Goal: Task Accomplishment & Management: Complete application form

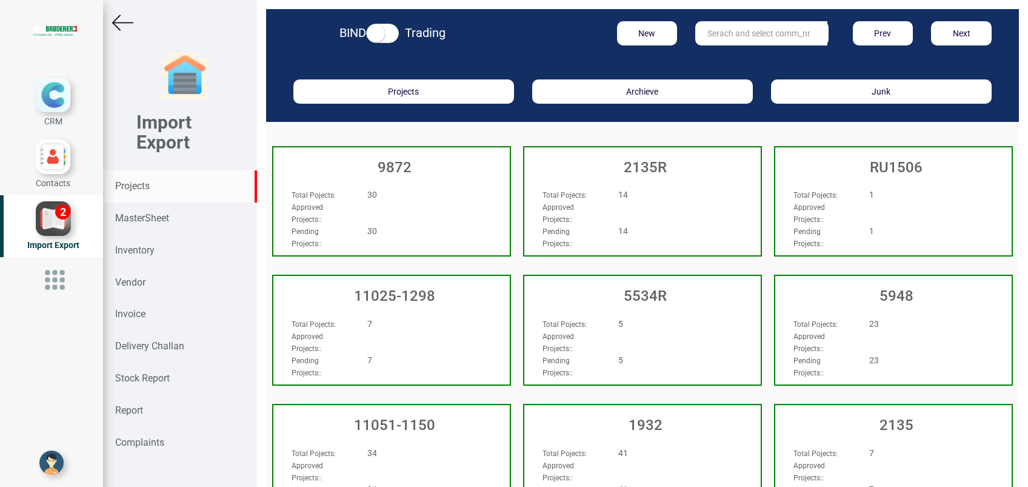
click at [125, 184] on strong "Projects" at bounding box center [132, 186] width 35 height 12
click at [141, 218] on strong "MasterSheet" at bounding box center [142, 218] width 54 height 12
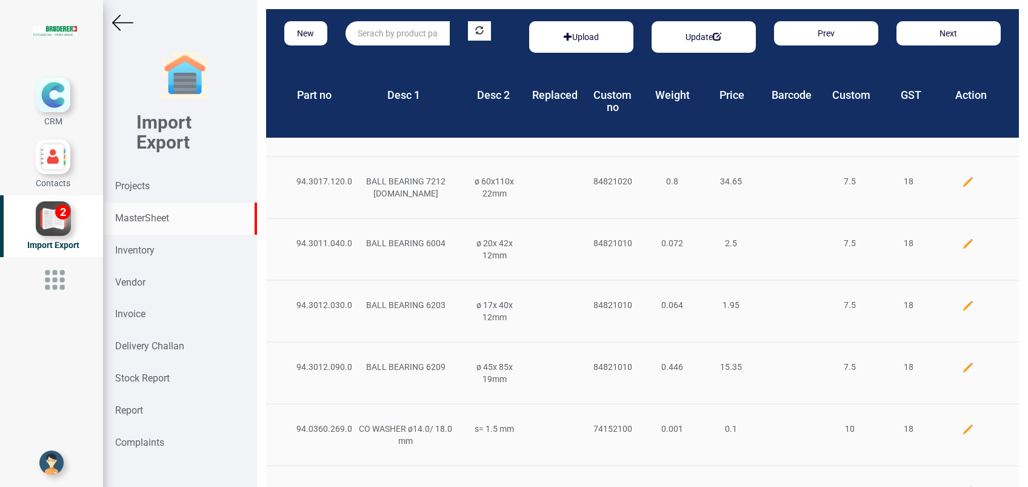
click at [411, 36] on input "text" at bounding box center [397, 33] width 104 height 24
type input "10350"
click at [397, 64] on link "10350" at bounding box center [394, 58] width 96 height 16
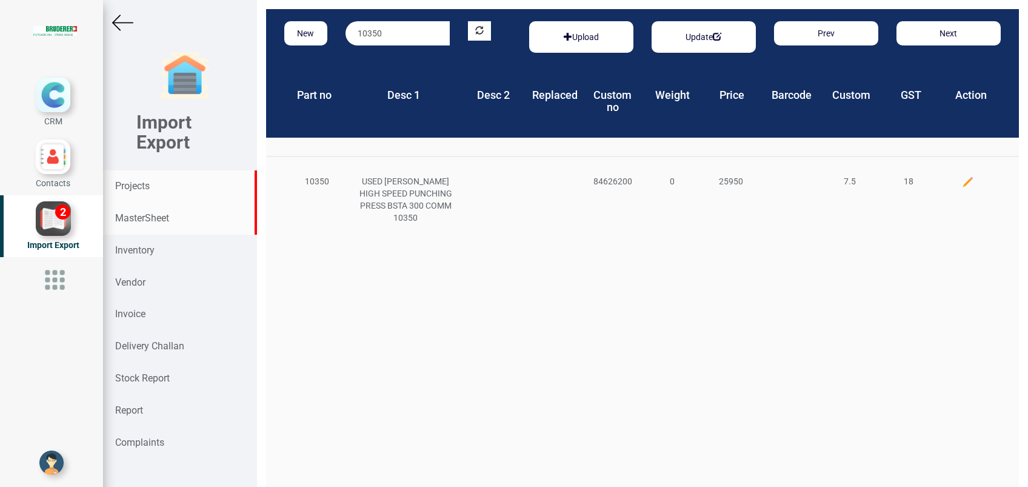
click at [136, 184] on strong "Projects" at bounding box center [132, 186] width 35 height 12
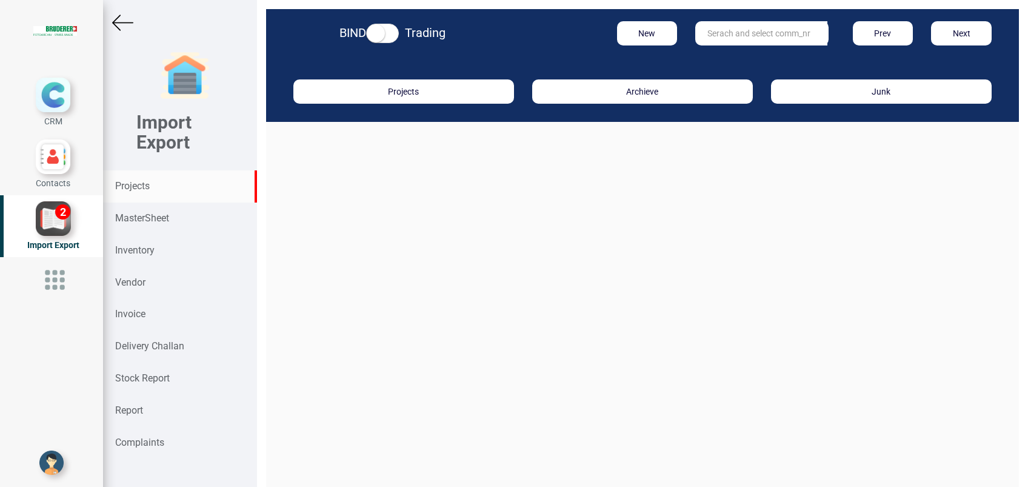
click at [703, 35] on input "text" at bounding box center [761, 33] width 132 height 24
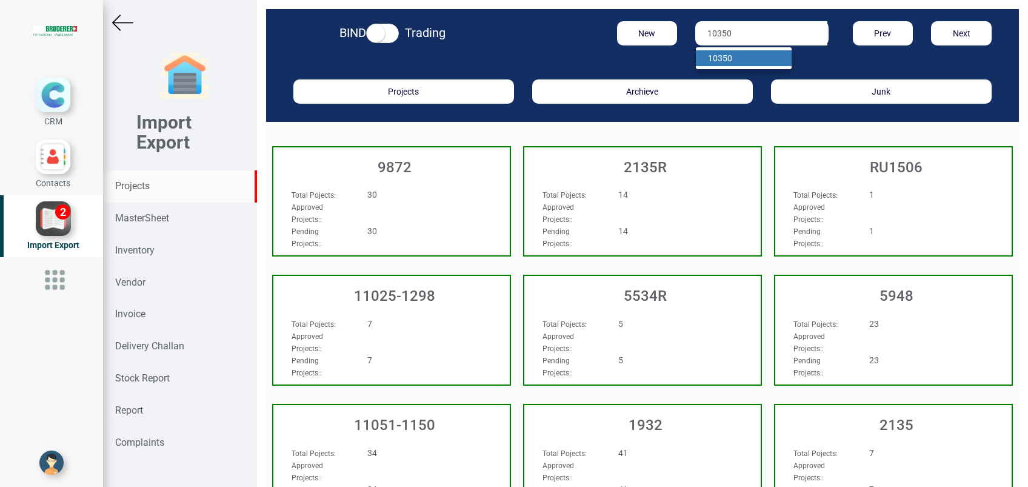
type input "10350"
click at [722, 58] on strong "10350" at bounding box center [720, 58] width 24 height 10
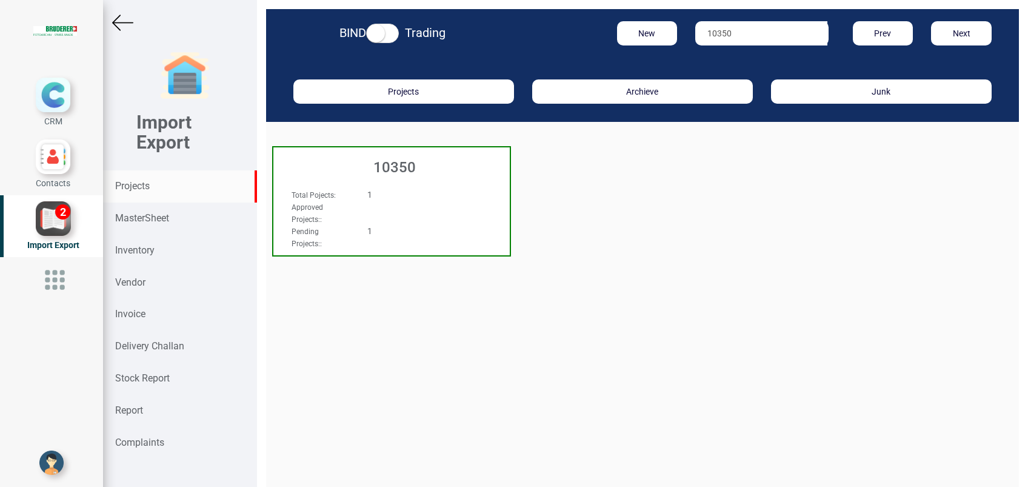
click at [393, 170] on h3 "10350" at bounding box center [394, 167] width 230 height 16
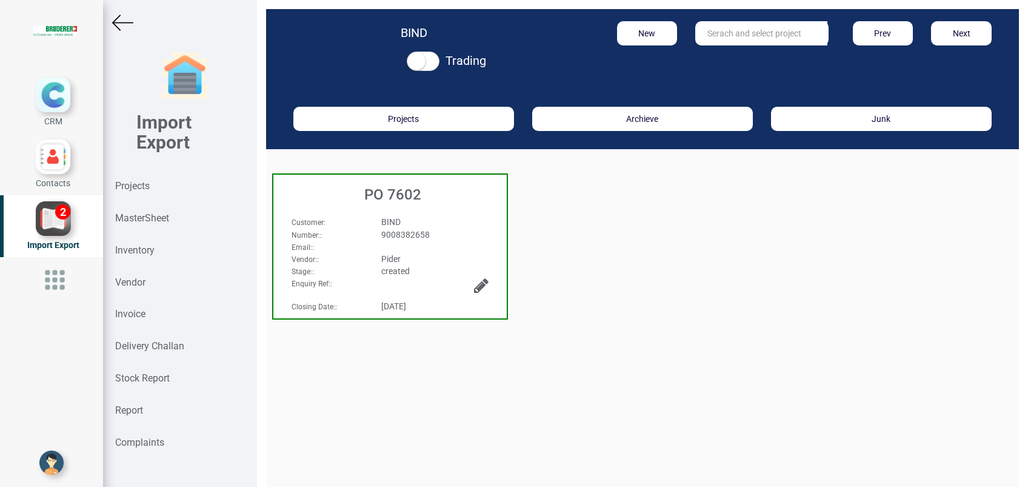
click at [404, 205] on div "PO 7602" at bounding box center [389, 191] width 233 height 34
select select "USD"
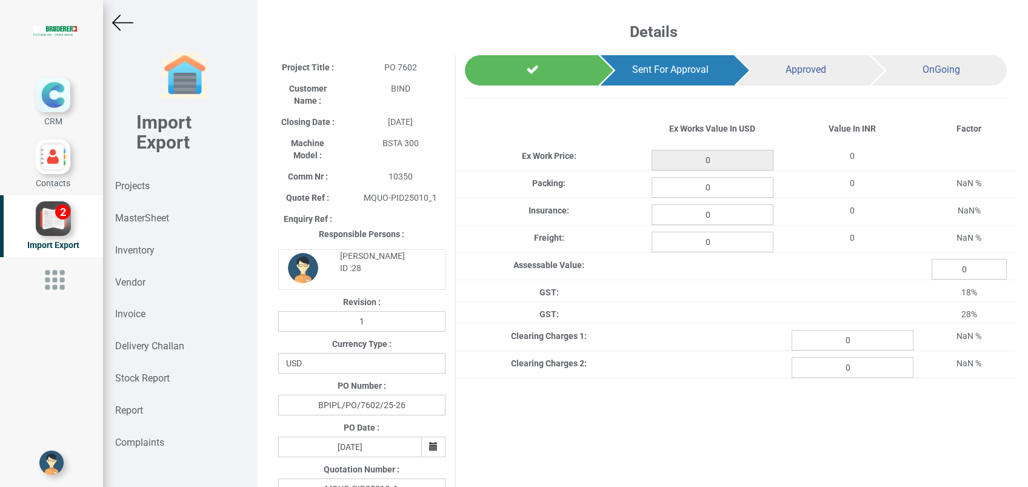
type input "25950"
click at [851, 343] on input "0" at bounding box center [852, 340] width 122 height 21
type input "171347"
select select "USD"
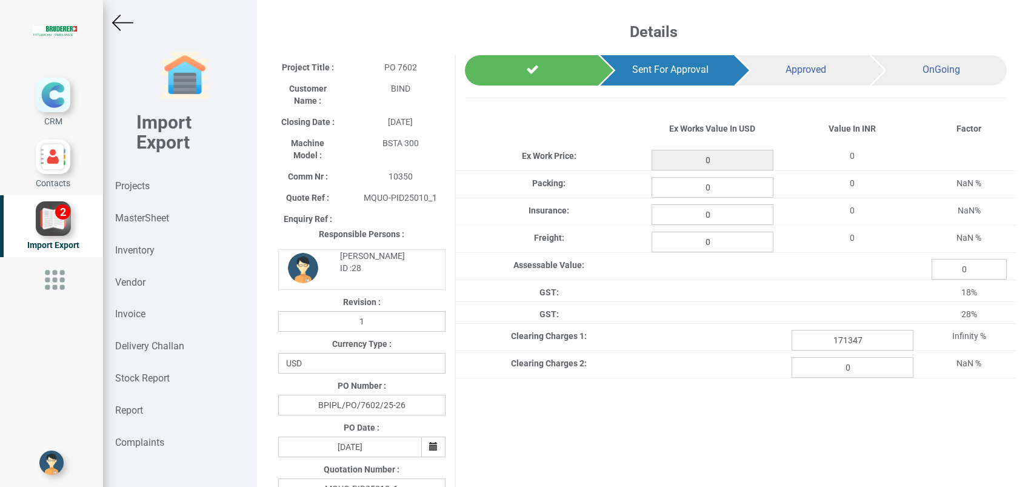
type input "25950"
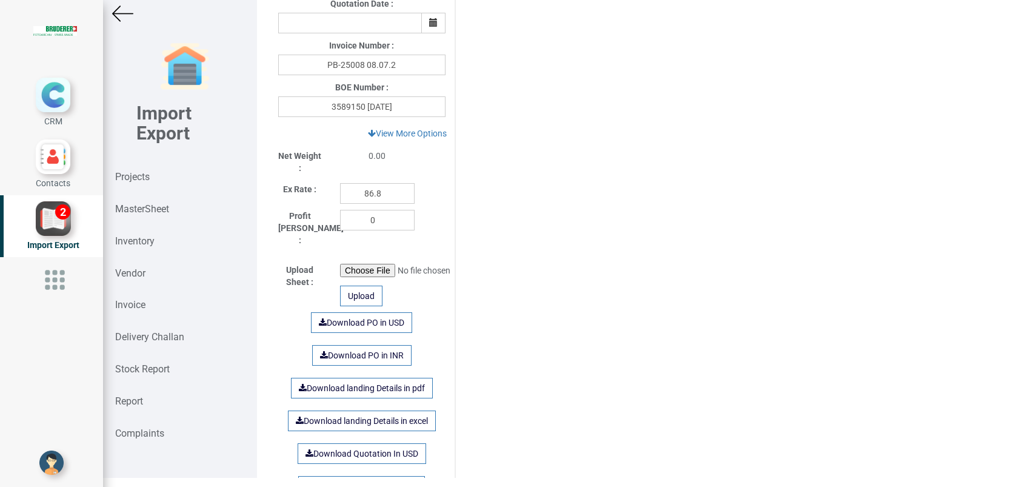
scroll to position [565, 0]
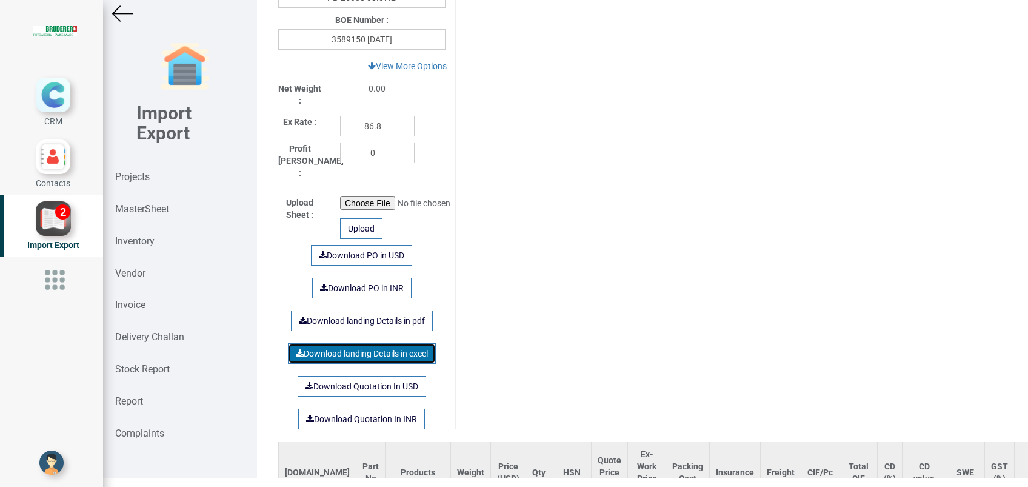
click at [353, 343] on link "Download landing Details in excel" at bounding box center [362, 353] width 148 height 21
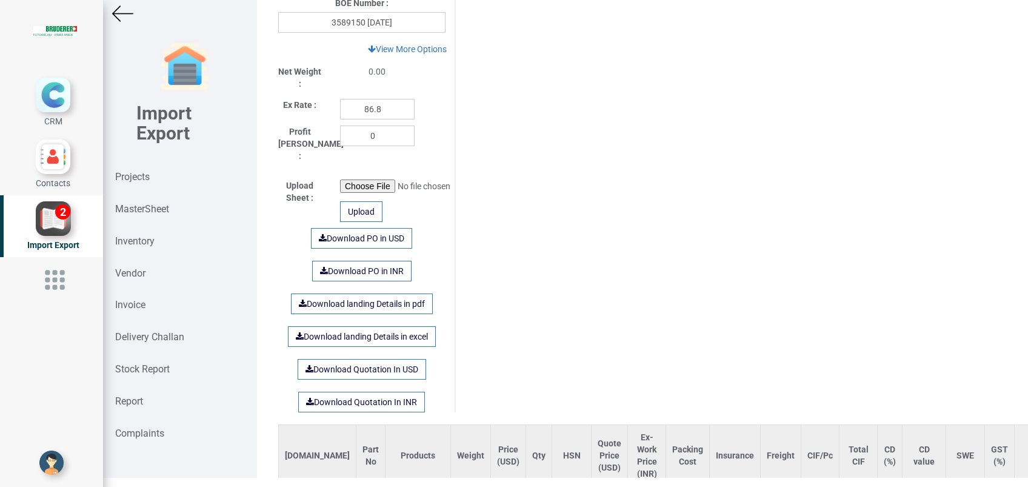
scroll to position [727, 0]
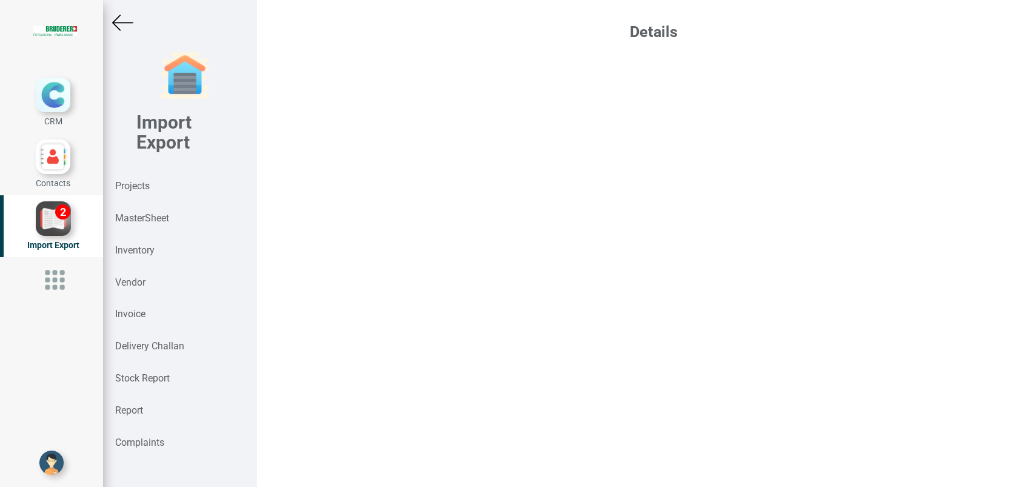
select select "USD"
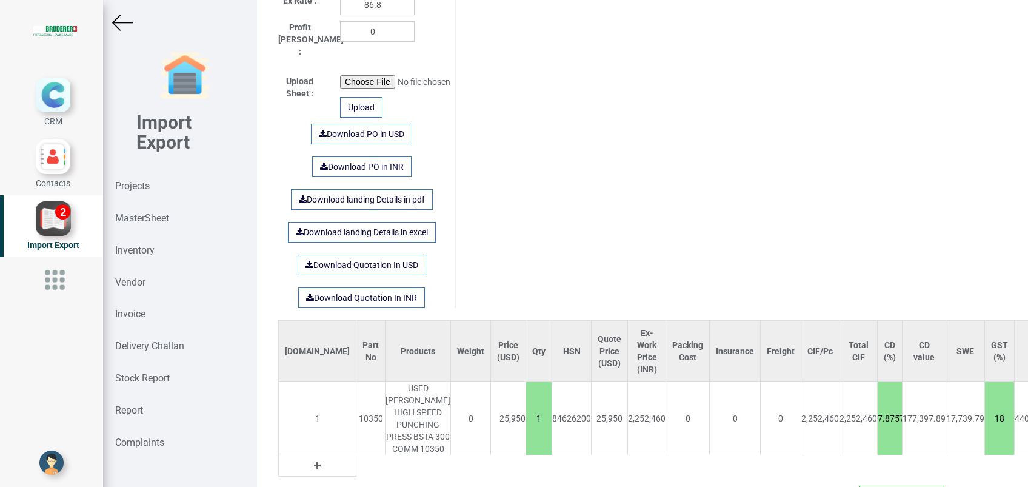
scroll to position [771, 0]
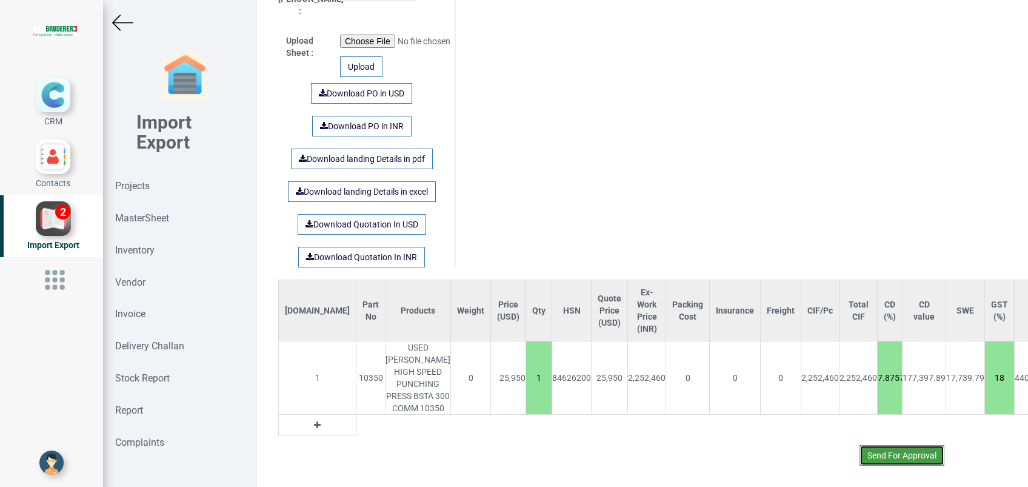
click at [864, 445] on button "Send For Approval" at bounding box center [901, 455] width 85 height 21
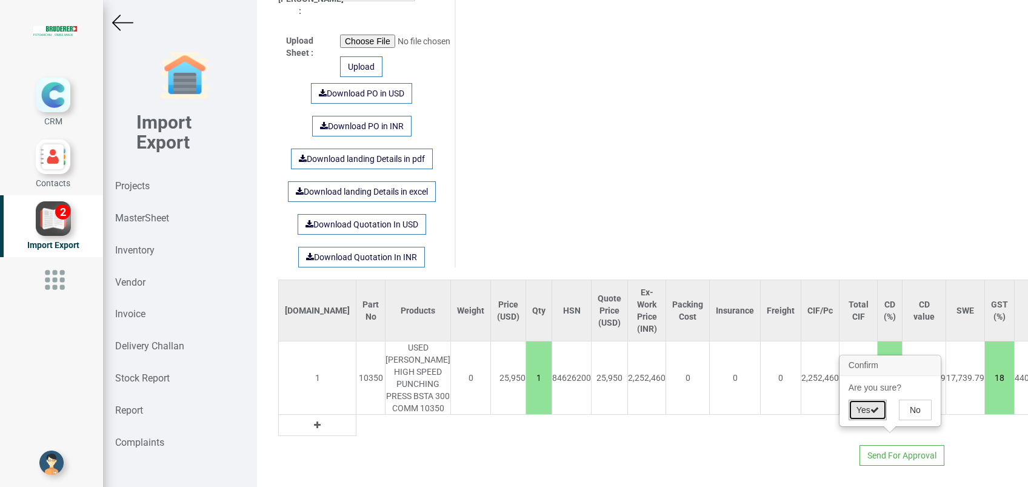
click at [856, 412] on button "Yes" at bounding box center [867, 409] width 38 height 21
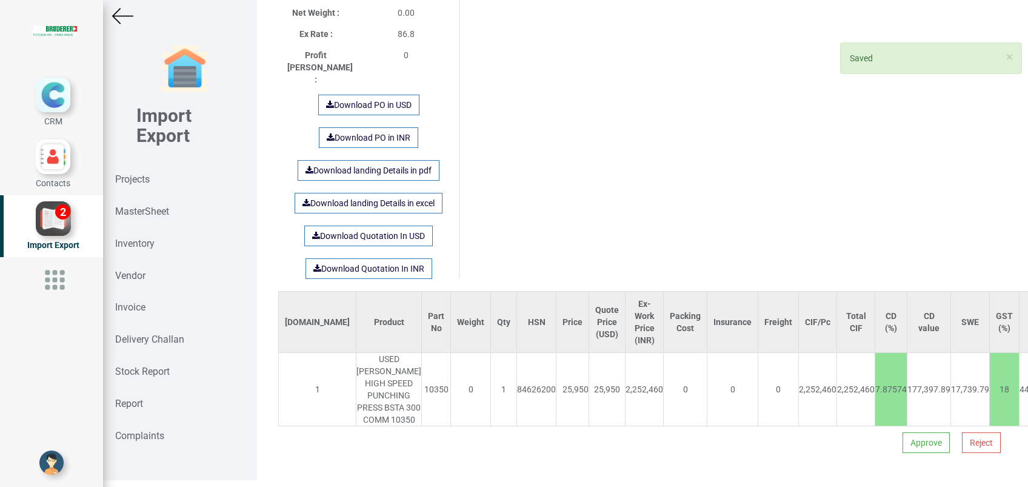
scroll to position [9, 0]
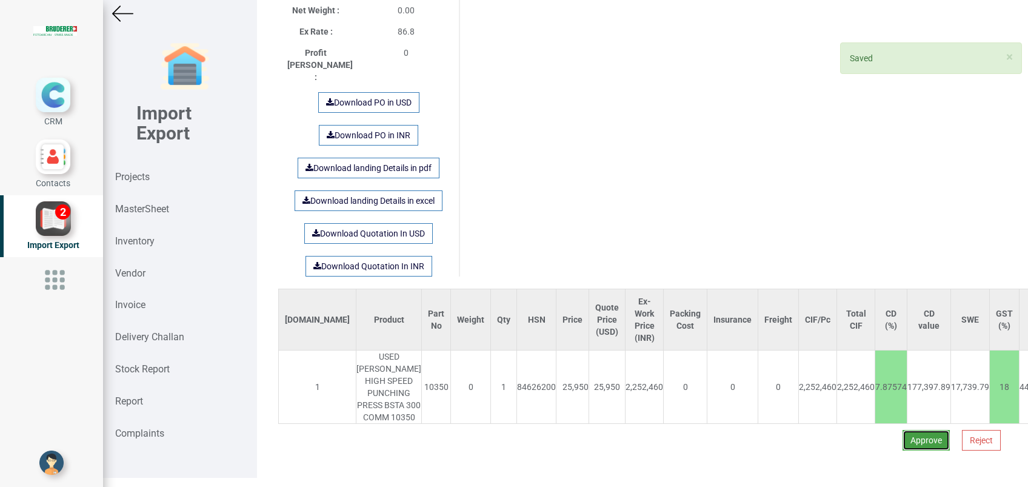
click at [919, 430] on button "Approve" at bounding box center [925, 440] width 47 height 21
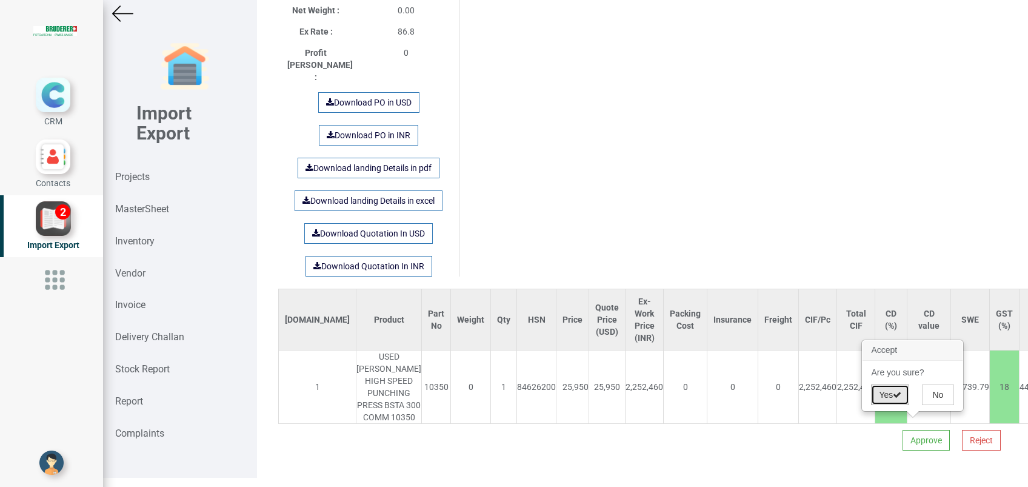
click at [874, 393] on button "Yes" at bounding box center [890, 394] width 38 height 21
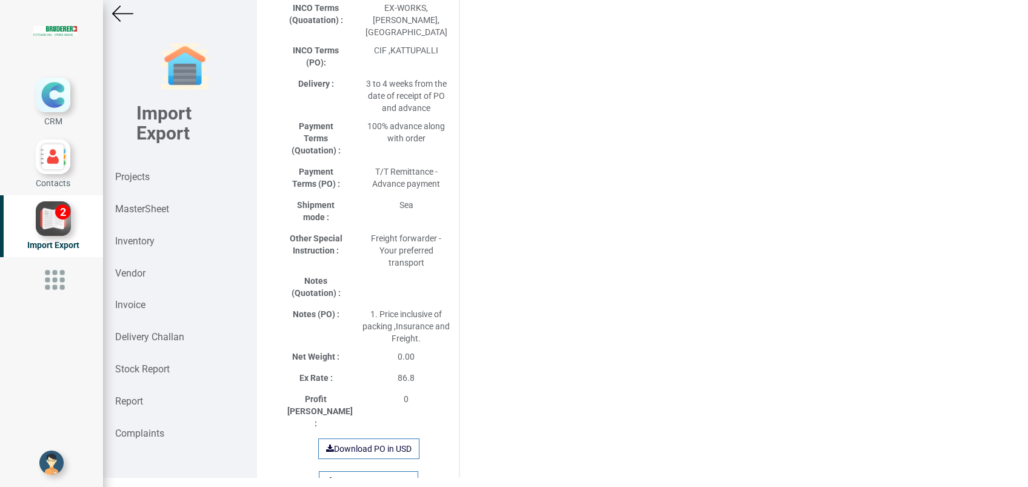
select select "USD"
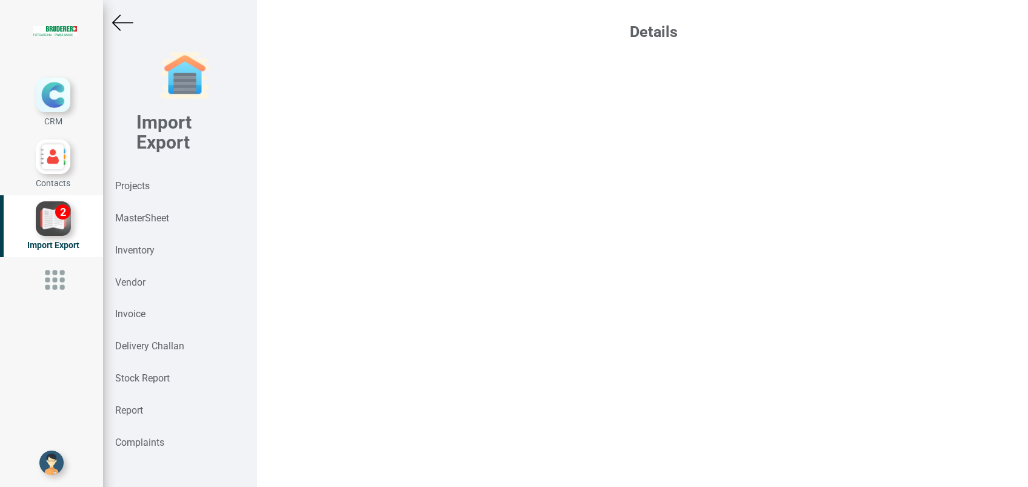
scroll to position [9, 0]
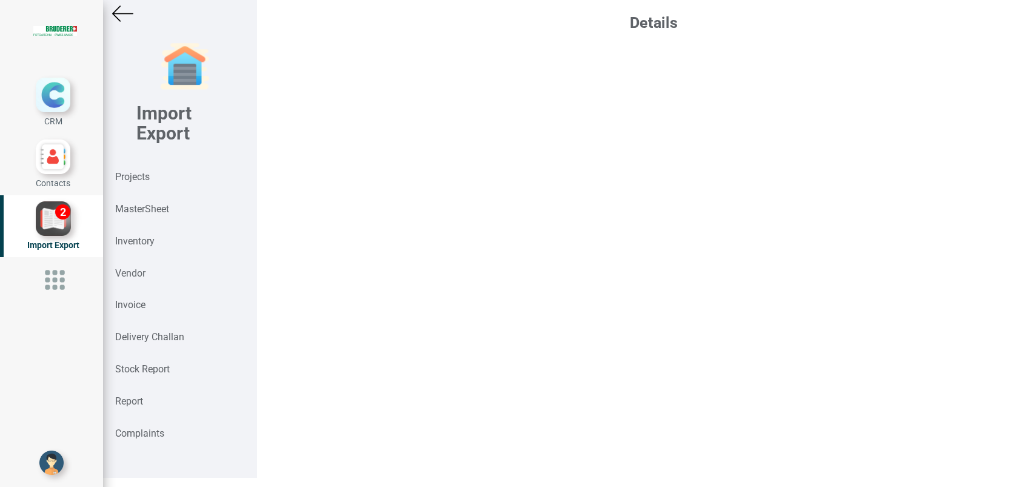
select select "USD"
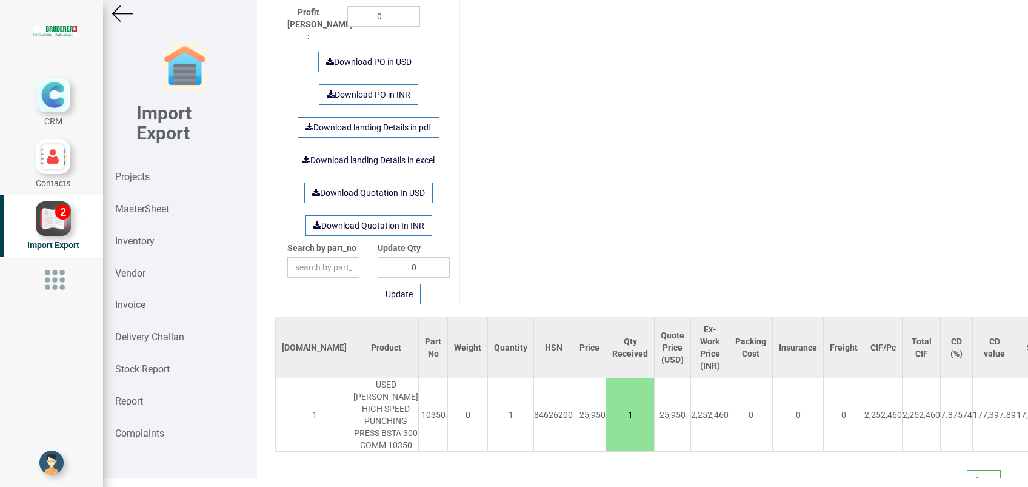
scroll to position [749, 0]
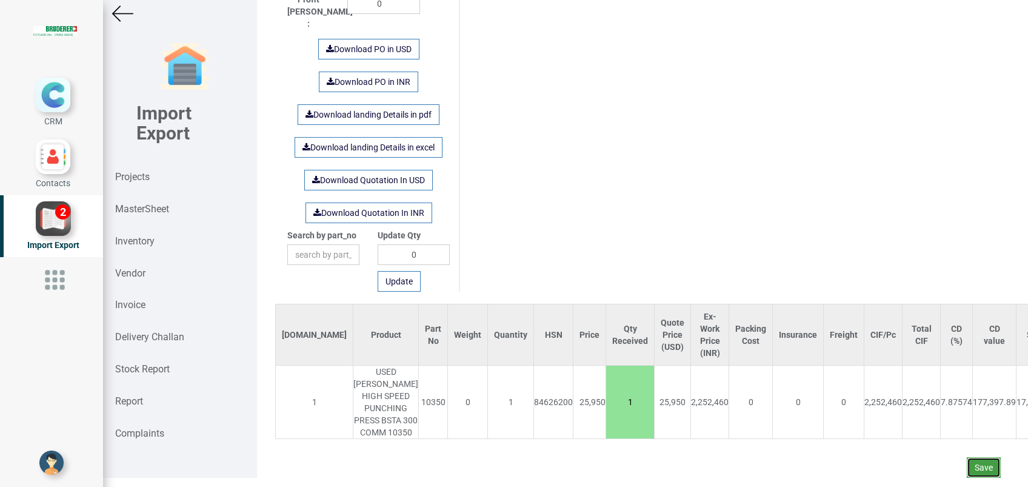
click at [967, 457] on button "Save" at bounding box center [983, 467] width 34 height 21
click at [948, 422] on button "Yes" at bounding box center [948, 421] width 38 height 21
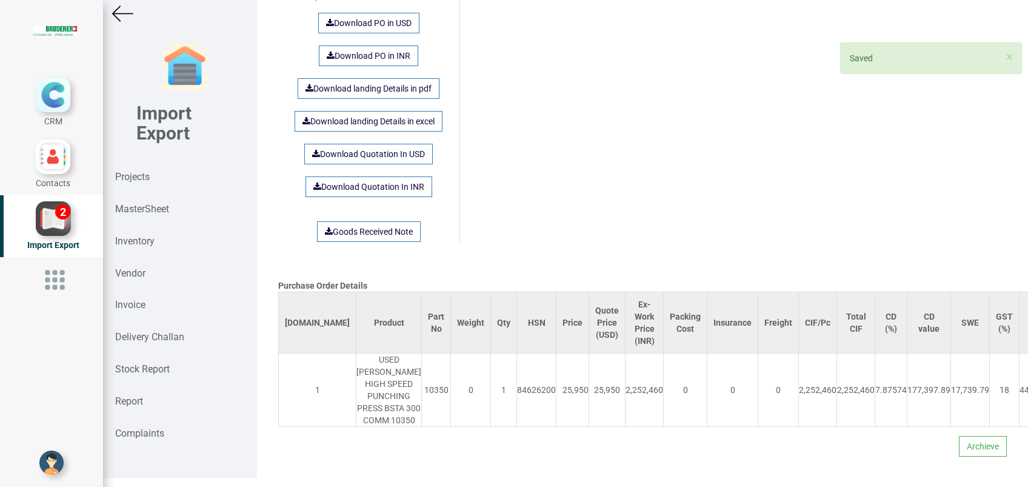
scroll to position [997, 0]
